Goal: Use online tool/utility: Utilize a website feature to perform a specific function

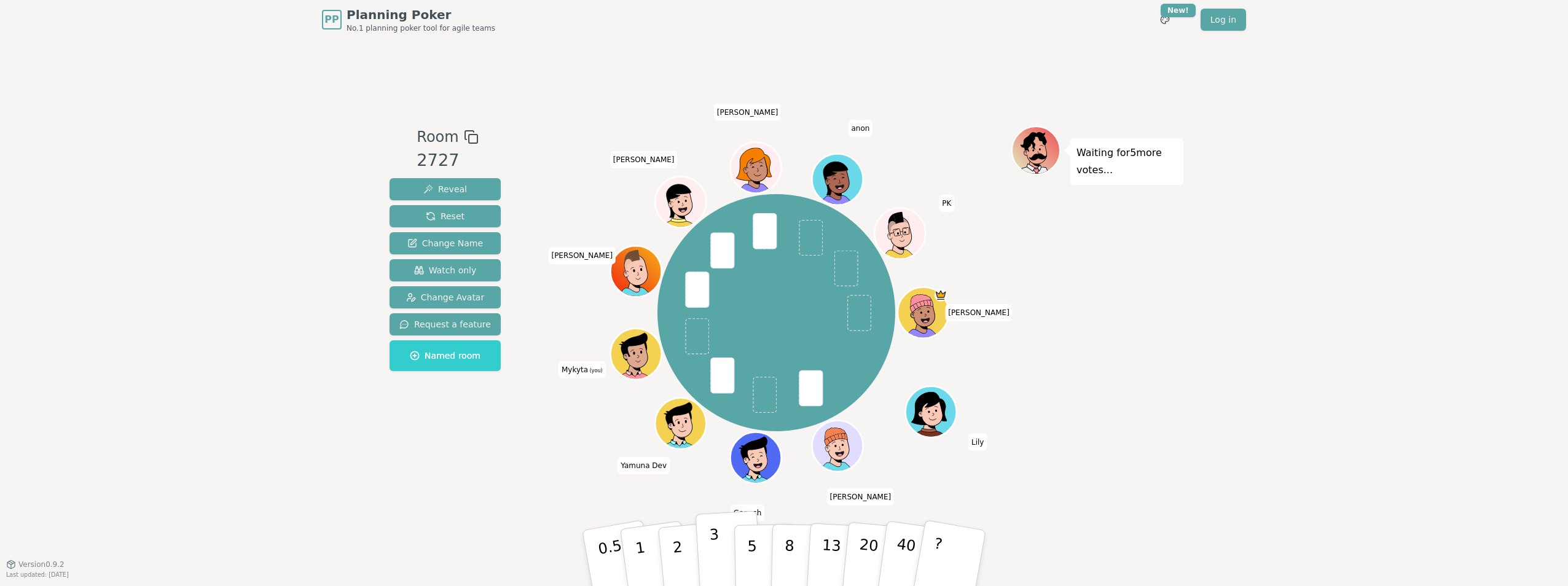
click at [727, 553] on button "3" at bounding box center [729, 558] width 67 height 96
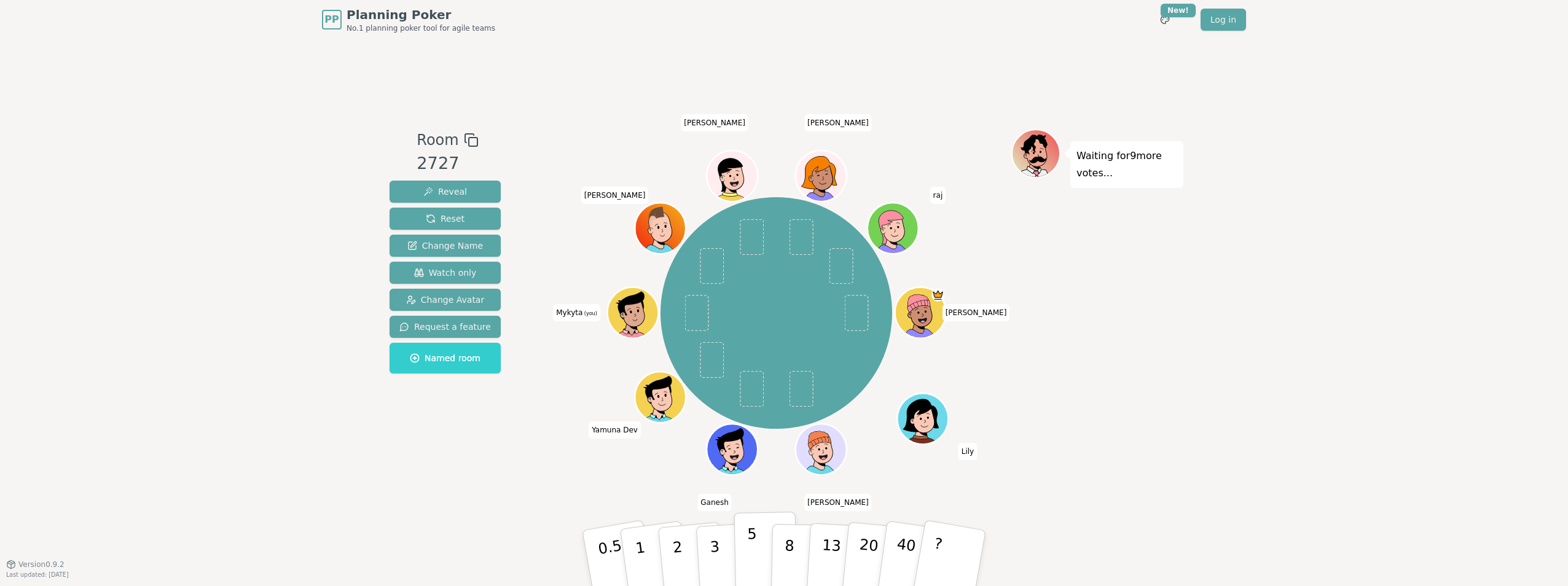
click at [758, 549] on button "5" at bounding box center [766, 559] width 63 height 94
click at [1229, 25] on link "Log in" at bounding box center [1223, 20] width 45 height 22
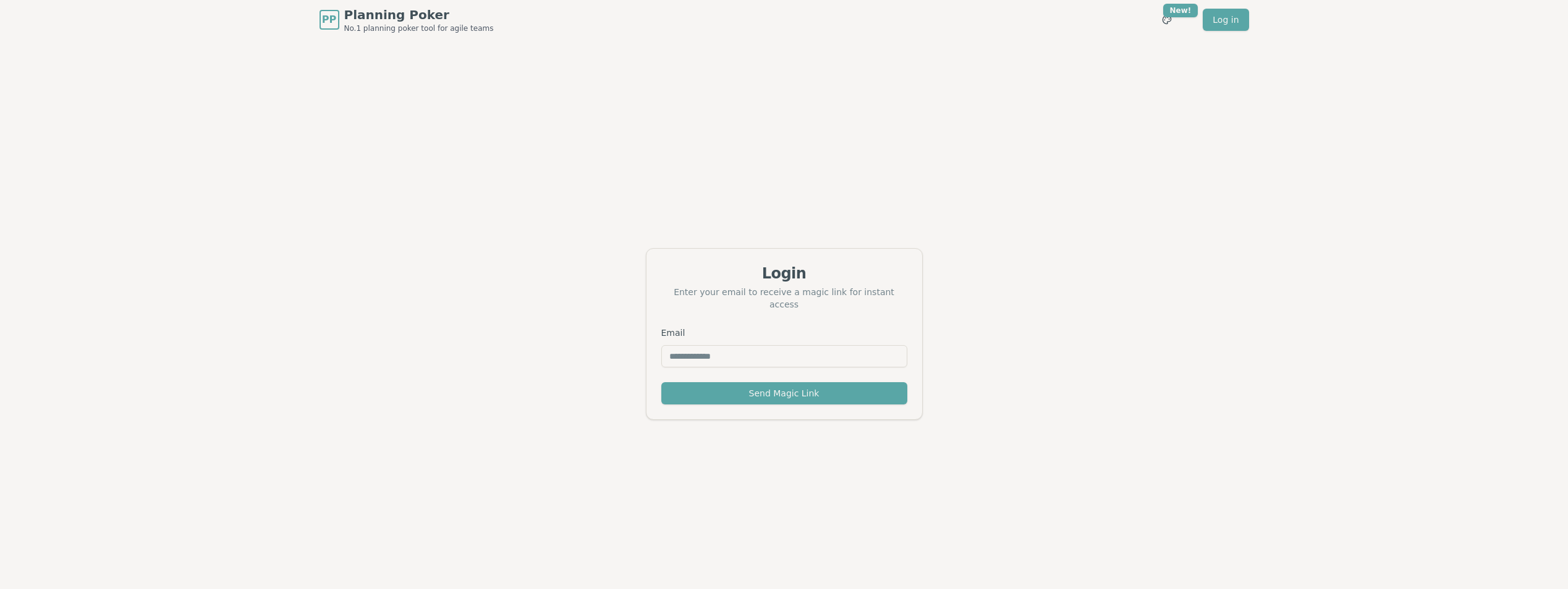
click at [746, 349] on input "Email" at bounding box center [784, 356] width 246 height 22
type input "**********"
click at [775, 386] on button "Send Magic Link" at bounding box center [784, 393] width 246 height 22
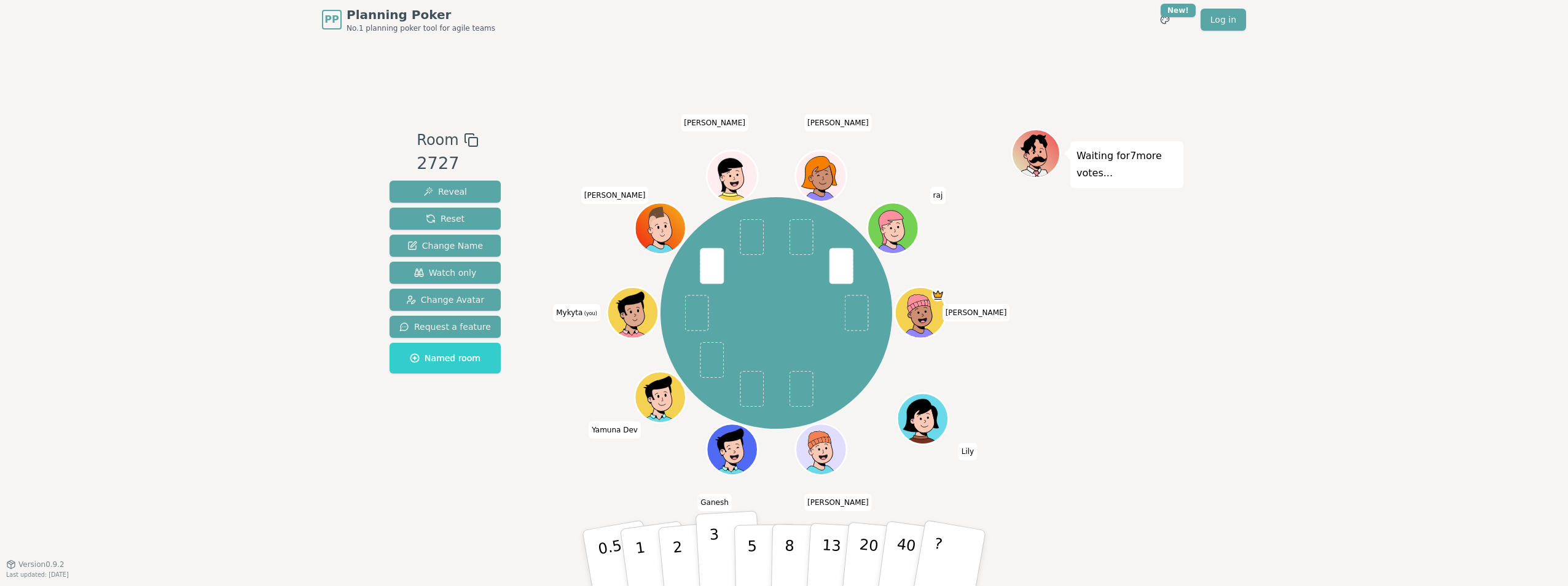
click at [713, 552] on p "3" at bounding box center [716, 559] width 13 height 67
click at [443, 359] on span "Named room" at bounding box center [445, 358] width 71 height 13
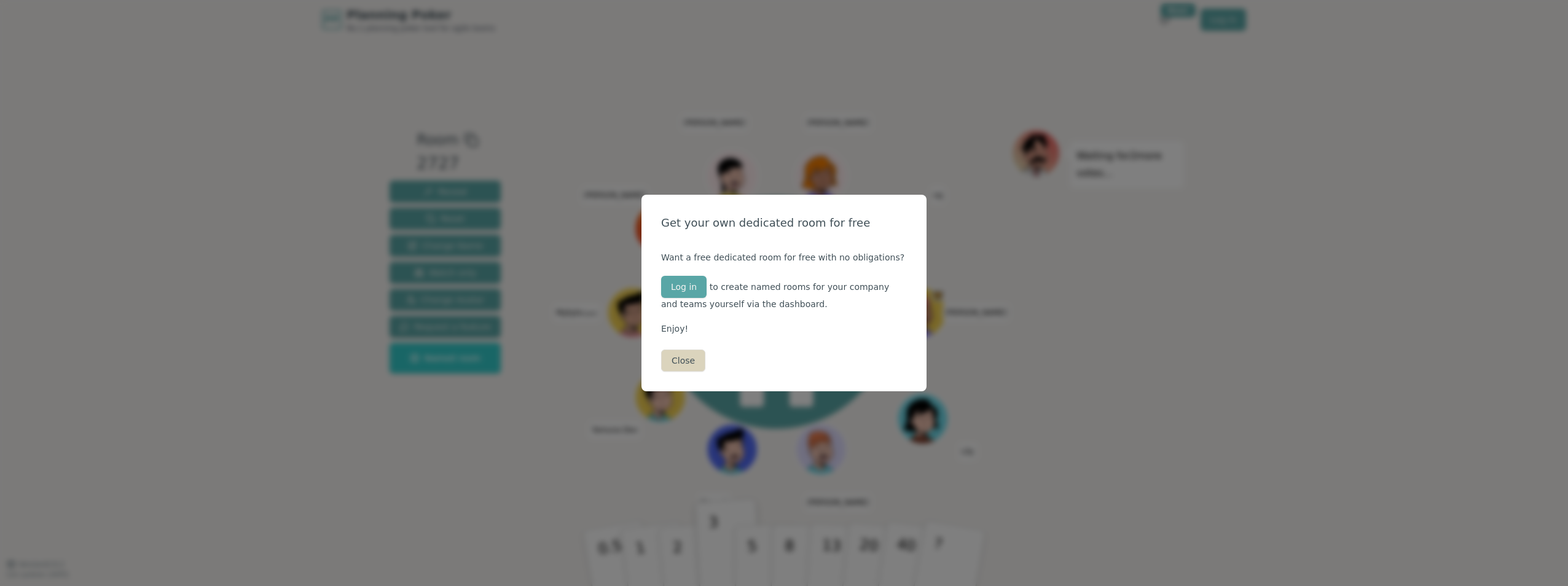
click at [677, 366] on button "Close" at bounding box center [683, 361] width 45 height 22
